Goal: Navigation & Orientation: Find specific page/section

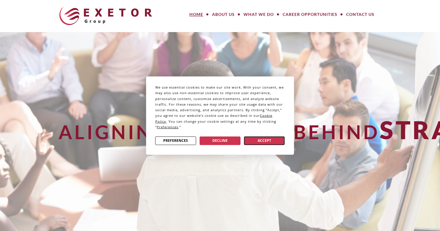
click at [259, 141] on button "Accept" at bounding box center [264, 140] width 41 height 9
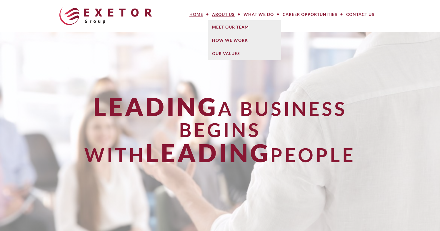
click at [230, 13] on link "About Us" at bounding box center [223, 15] width 31 height 12
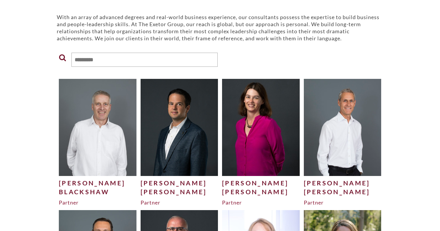
scroll to position [74, 0]
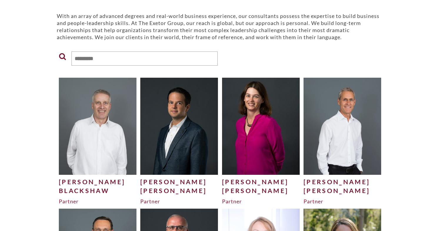
click at [94, 139] on img at bounding box center [98, 126] width 78 height 97
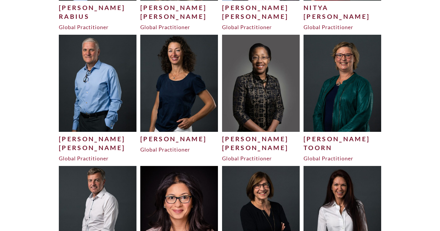
scroll to position [1550, 0]
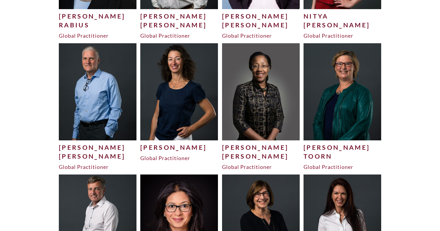
click at [174, 103] on img at bounding box center [179, 91] width 78 height 97
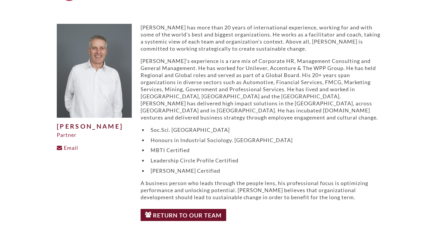
scroll to position [16, 0]
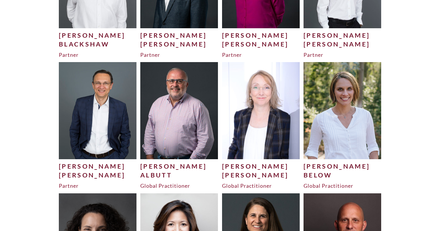
scroll to position [220, 0]
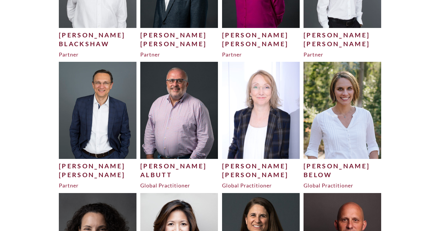
click at [341, 117] on img at bounding box center [342, 110] width 78 height 97
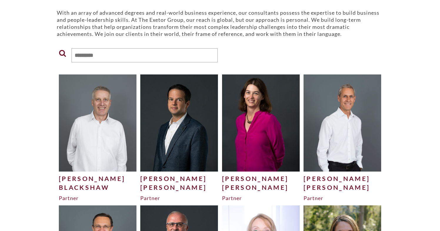
scroll to position [79, 0]
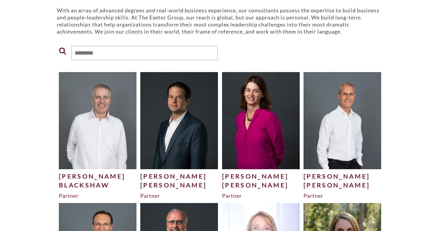
click at [341, 119] on img at bounding box center [342, 120] width 78 height 97
